Goal: Information Seeking & Learning: Compare options

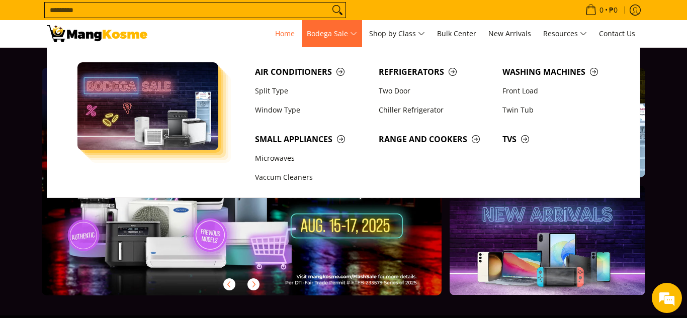
click at [355, 32] on span "Bodega Sale" at bounding box center [332, 34] width 50 height 13
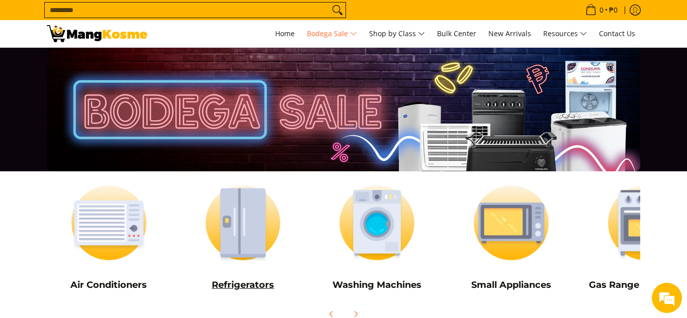
click at [264, 214] on img at bounding box center [243, 222] width 124 height 93
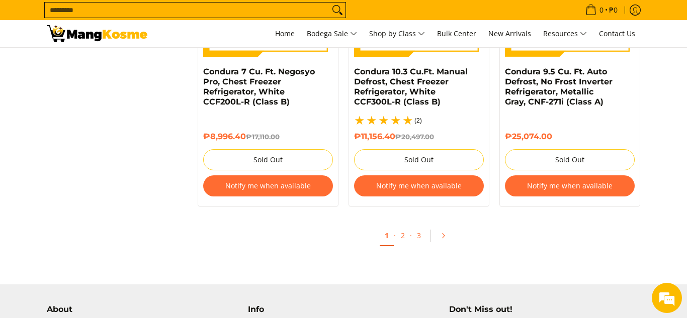
scroll to position [2259, 0]
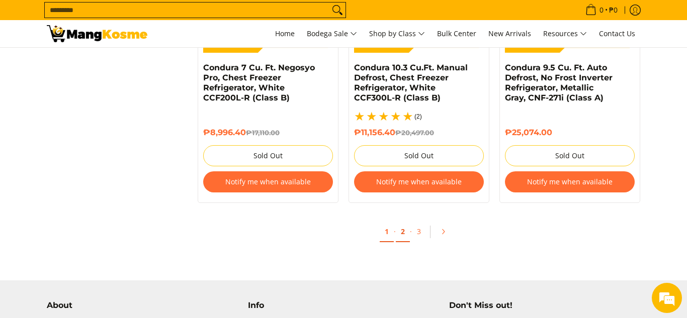
click at [405, 231] on link "2" at bounding box center [403, 232] width 14 height 21
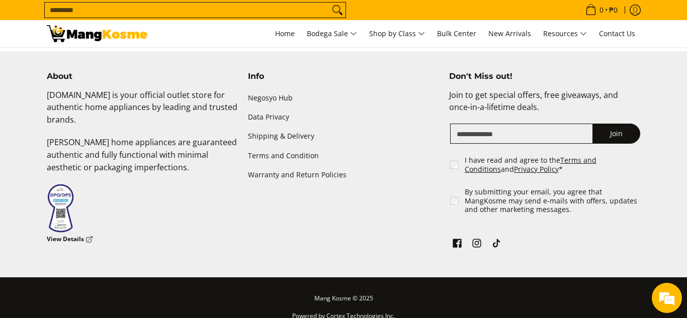
scroll to position [2462, 0]
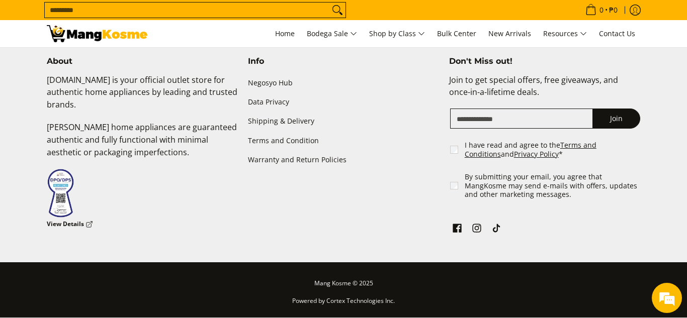
click at [416, 260] on div "About Mangkosme.com is your official outlet store for authentic home appliances…" at bounding box center [343, 159] width 603 height 207
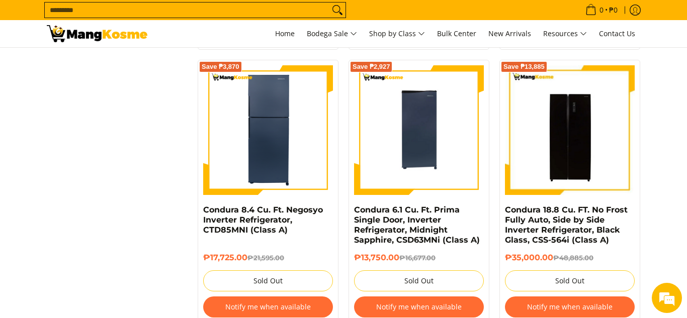
scroll to position [2093, 0]
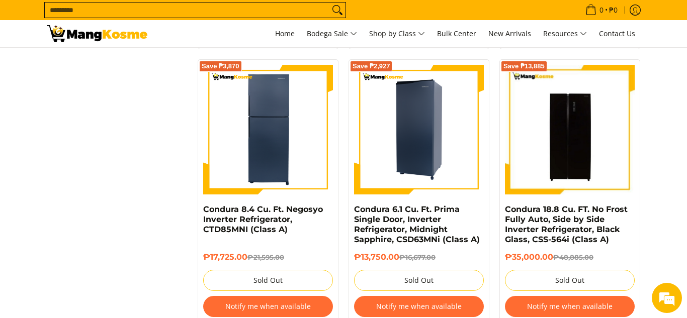
click at [403, 134] on img at bounding box center [419, 130] width 130 height 130
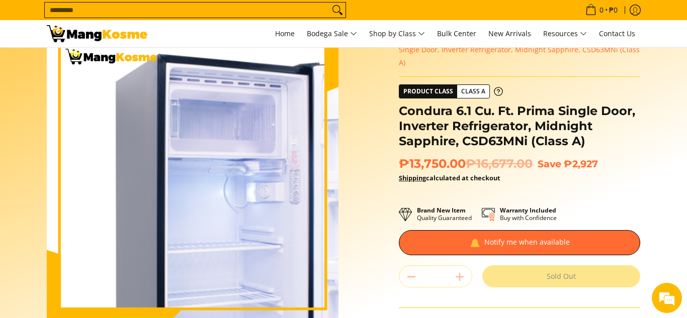
click at [138, 135] on img at bounding box center [192, 175] width 291 height 291
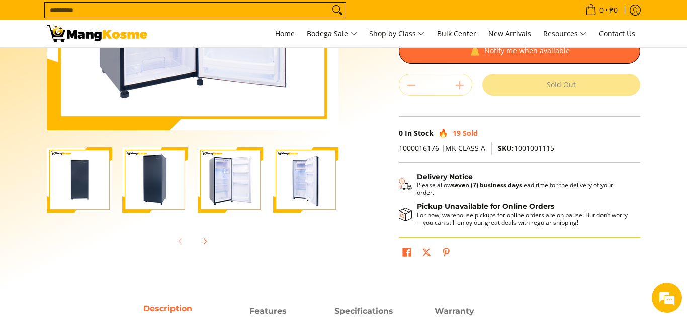
scroll to position [227, 0]
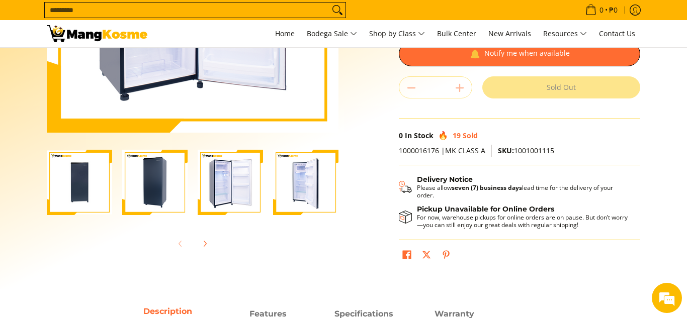
click at [306, 183] on img "Condura 6.1 Cu. Ft. Prima Single Door, Inverter Refrigerator, Midnight Sapphire…" at bounding box center [305, 182] width 65 height 65
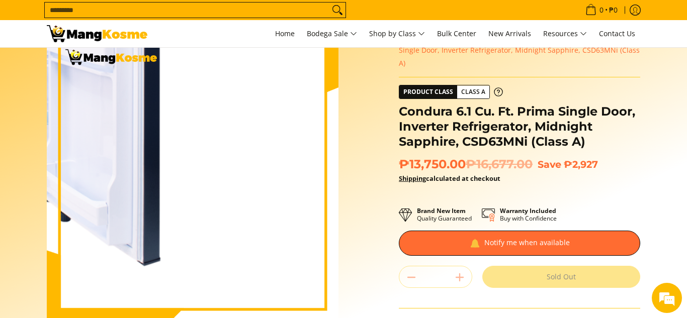
scroll to position [33, 0]
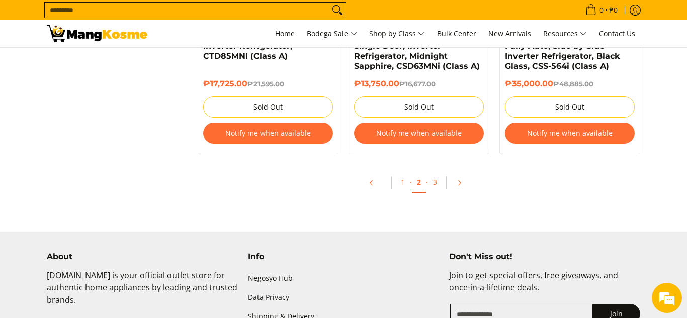
scroll to position [2267, 0]
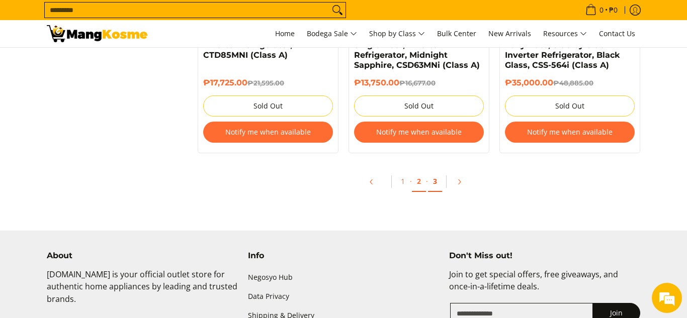
click at [435, 182] on link "3" at bounding box center [435, 181] width 14 height 21
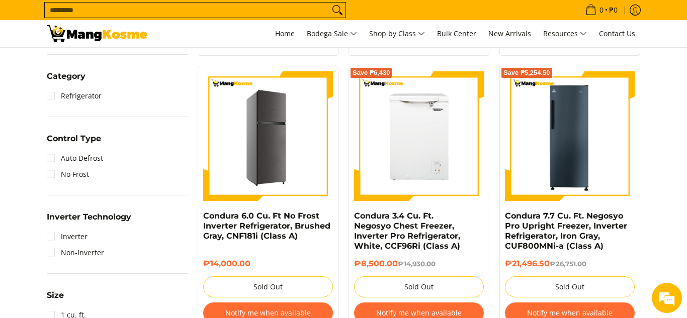
click at [298, 148] on img at bounding box center [268, 136] width 130 height 130
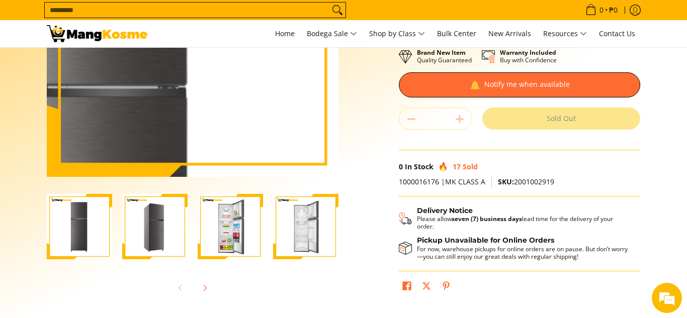
scroll to position [194, 0]
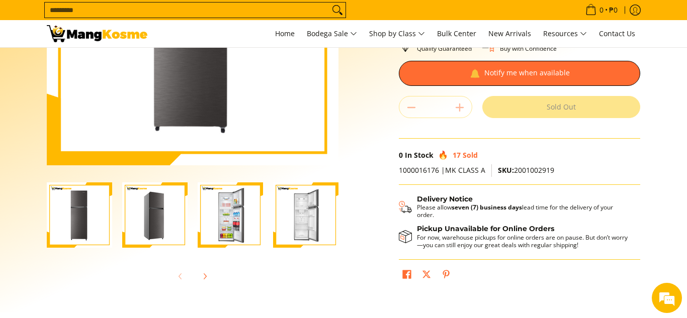
click at [224, 198] on img "Condura 6.0 Cu. Ft No Frost Inverter Refrigerator, Brushed Gray, CNF181i (Class…" at bounding box center [230, 214] width 65 height 65
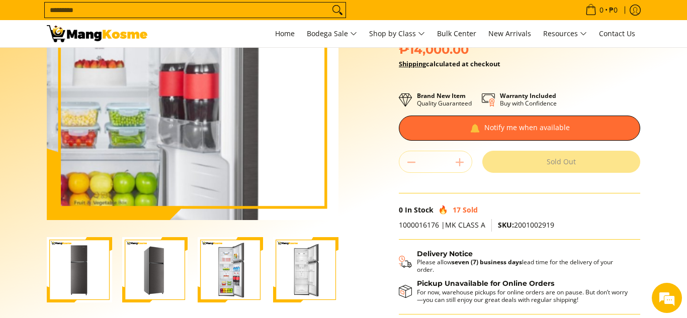
scroll to position [142, 0]
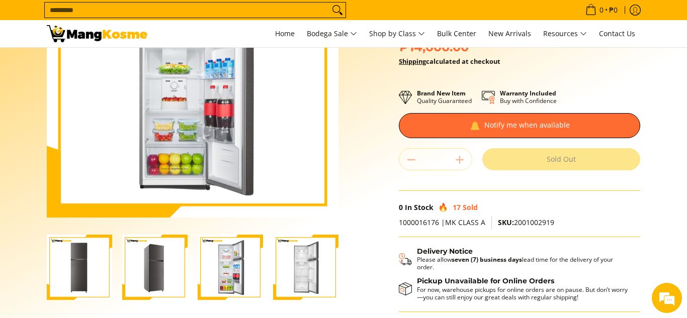
click at [281, 263] on img "Condura 6.0 Cu. Ft No Frost Inverter Refrigerator, Brushed Gray, CNF181i (Class…" at bounding box center [305, 267] width 65 height 65
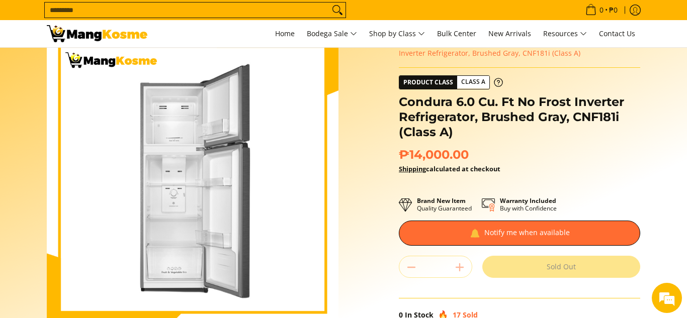
scroll to position [0, 0]
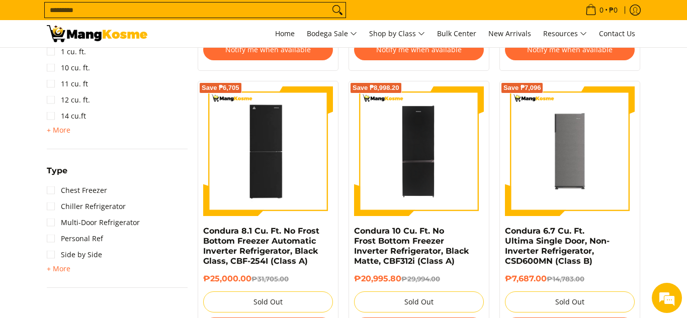
scroll to position [704, 0]
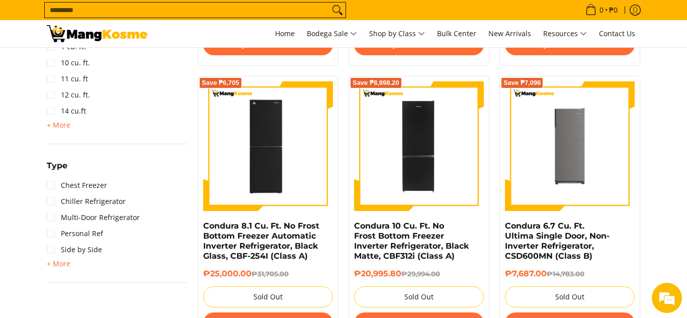
click at [651, 136] on section "**********" at bounding box center [343, 68] width 687 height 1203
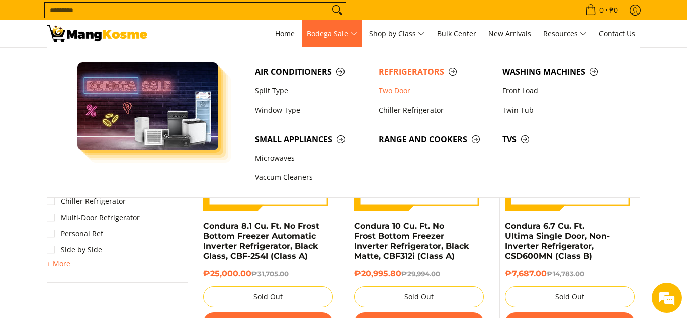
click at [395, 92] on link "Two Door" at bounding box center [435, 90] width 124 height 19
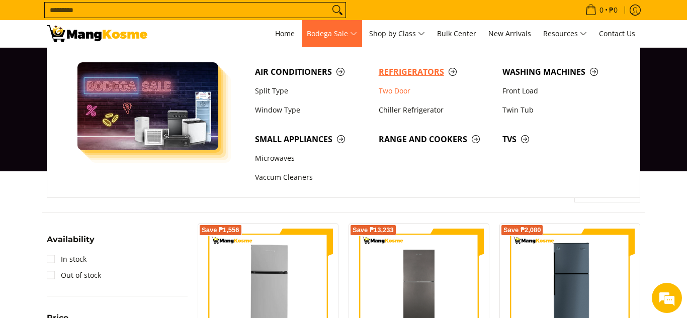
click at [414, 72] on span "Refrigerators" at bounding box center [435, 72] width 114 height 13
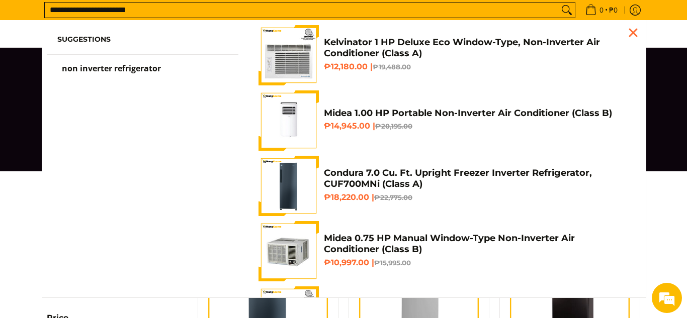
type input "**********"
click at [558, 3] on button "Search" at bounding box center [566, 10] width 16 height 15
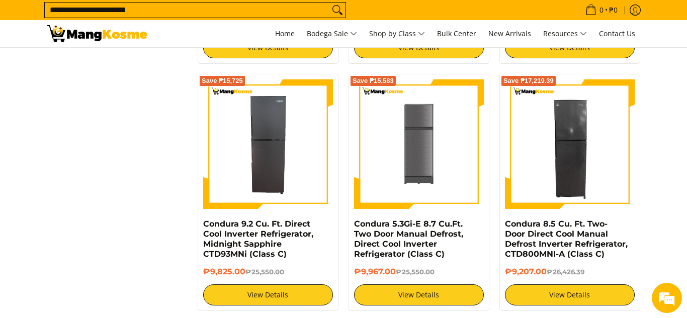
scroll to position [1211, 0]
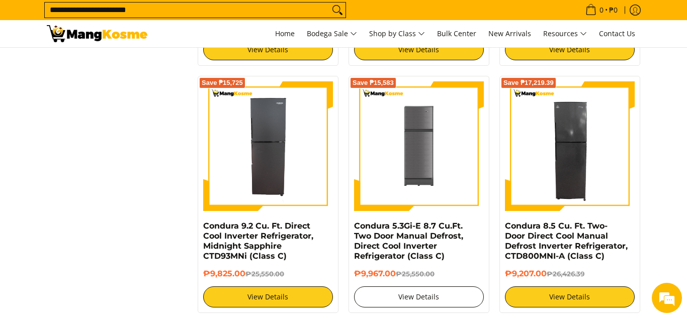
click at [413, 296] on link "View Details" at bounding box center [419, 296] width 130 height 21
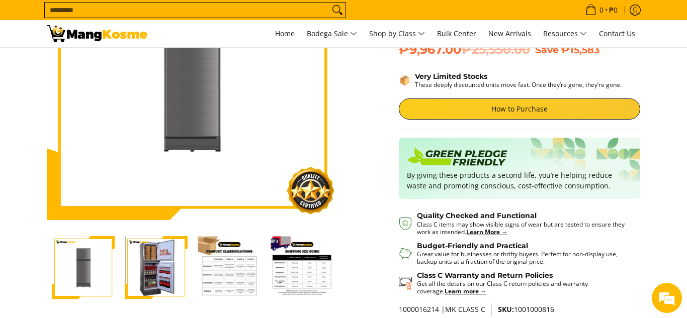
scroll to position [142, 0]
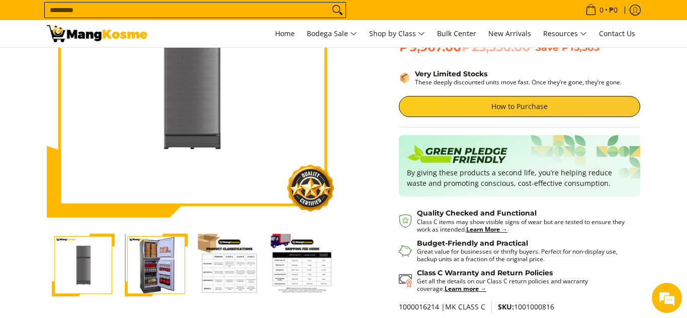
click at [241, 269] on img "Condura 5.3Gi-E 8.7 Cu.Ft. Two Door Manual Defrost, Direct Cool Inverter Refrig…" at bounding box center [229, 265] width 63 height 63
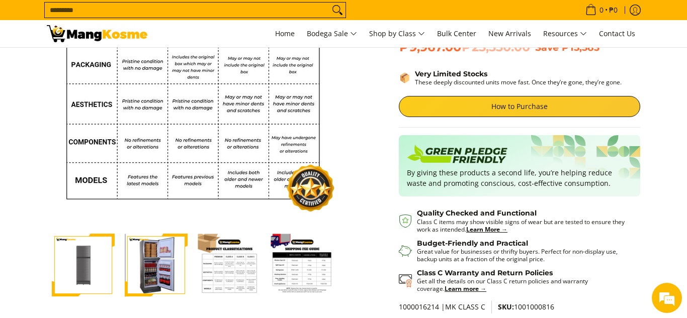
click at [300, 266] on img "Condura 5.3Gi-E 8.7 Cu.Ft. Two Door Manual Defrost, Direct Cool Inverter Refrig…" at bounding box center [301, 265] width 63 height 63
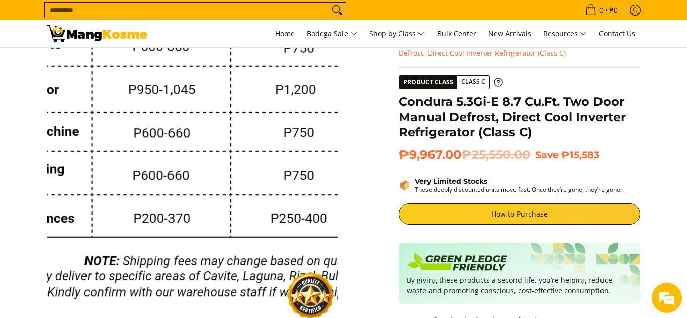
scroll to position [0, 0]
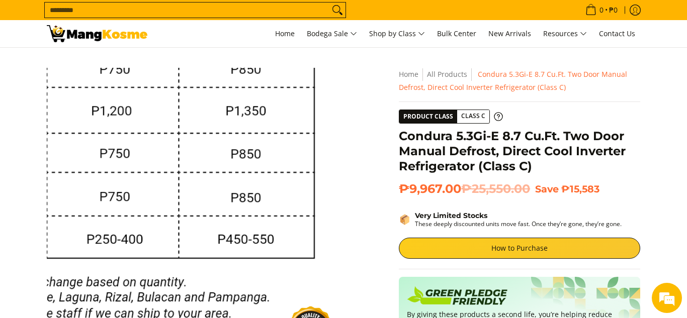
click at [333, 294] on img at bounding box center [192, 213] width 291 height 291
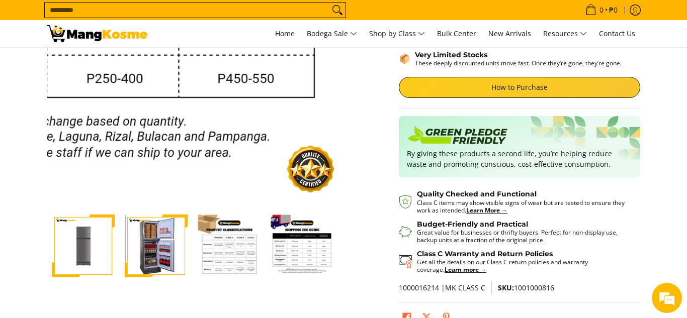
scroll to position [162, 0]
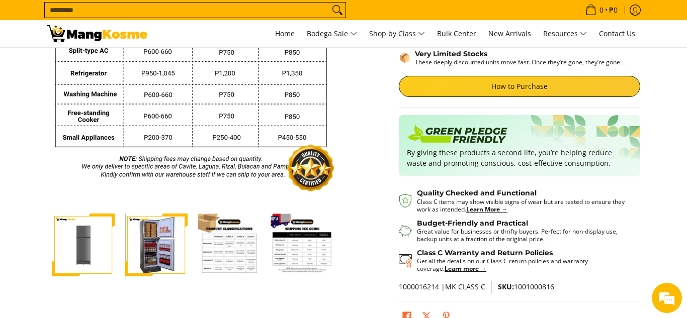
click at [240, 261] on img "Condura 5.3Gi-E 8.7 Cu.Ft. Two Door Manual Defrost, Direct Cool Inverter Refrig…" at bounding box center [229, 245] width 63 height 63
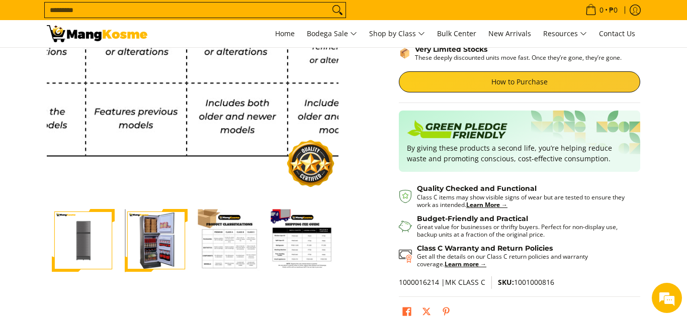
scroll to position [168, 0]
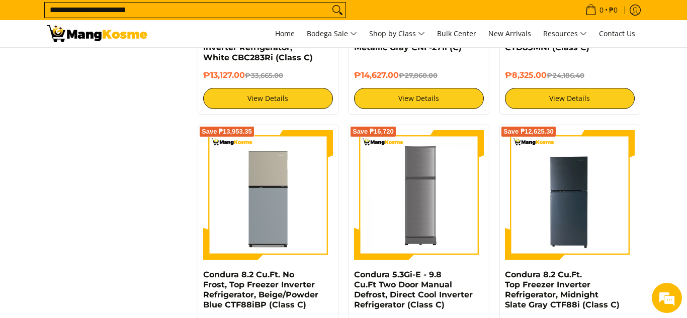
scroll to position [917, 0]
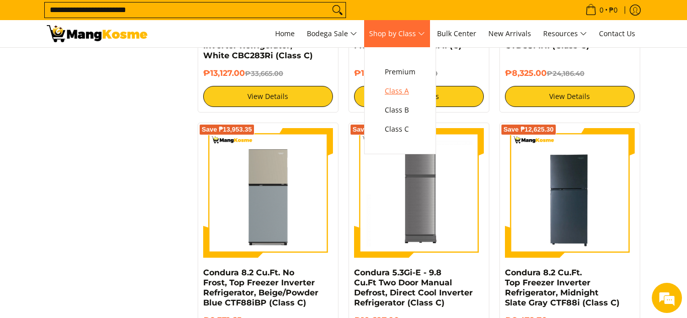
click at [398, 90] on span "Class A" at bounding box center [399, 91] width 31 height 13
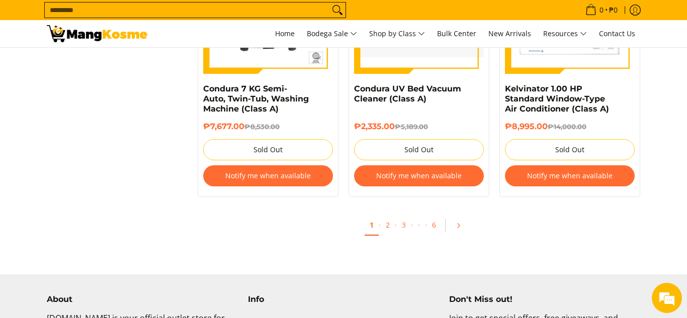
scroll to position [2192, 0]
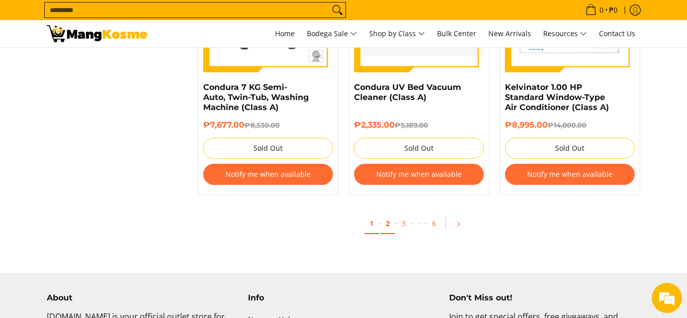
click at [386, 218] on link "2" at bounding box center [387, 224] width 14 height 21
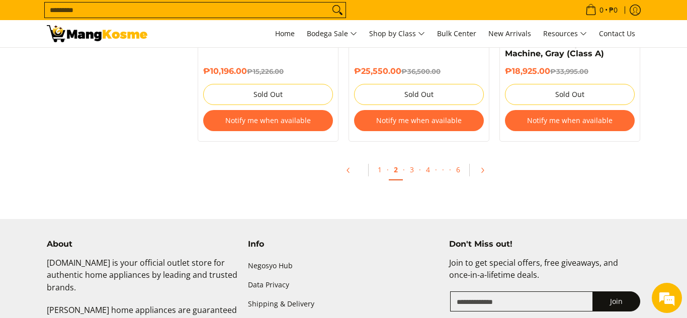
scroll to position [2252, 0]
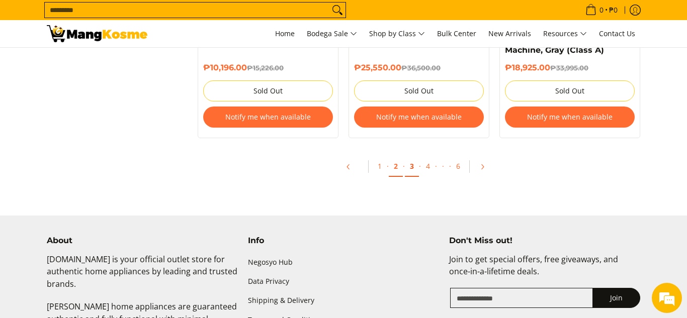
click at [409, 165] on link "3" at bounding box center [412, 166] width 14 height 21
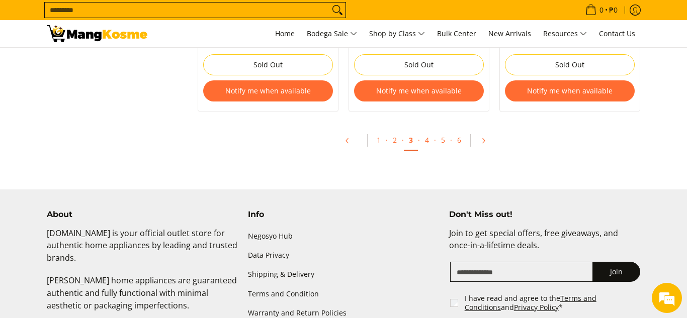
scroll to position [2452, 0]
